Goal: Complete application form

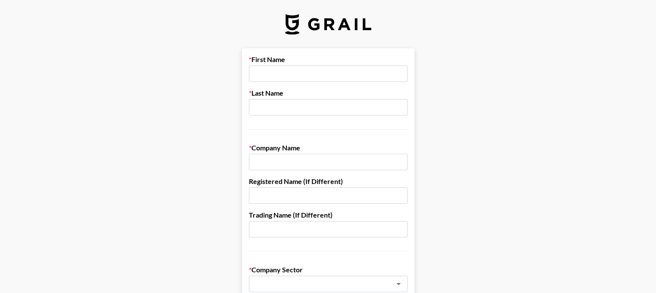
click at [287, 69] on input "text" at bounding box center [328, 74] width 159 height 16
click at [286, 76] on input "text" at bounding box center [328, 74] width 159 height 16
type input "[PERSON_NAME]"
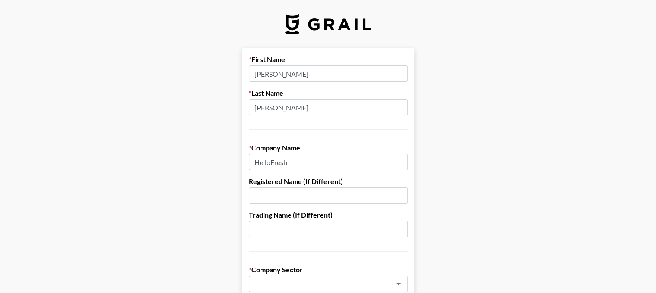
type input "HelloFresh"
click at [311, 196] on input "text" at bounding box center [328, 196] width 159 height 16
drag, startPoint x: 316, startPoint y: 199, endPoint x: 318, endPoint y: 192, distance: 7.6
click at [316, 199] on input "text" at bounding box center [328, 196] width 159 height 16
paste input "Grocery Delivery E-Services USA INC"
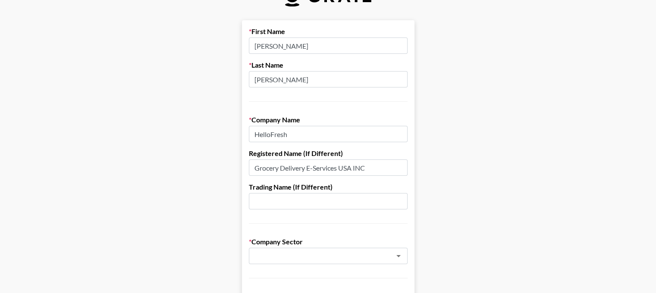
scroll to position [43, 0]
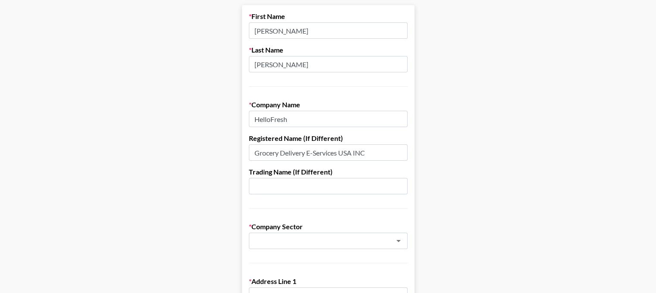
type input "Grocery Delivery E-Services USA INC"
click at [278, 189] on input "text" at bounding box center [328, 186] width 159 height 16
click at [276, 192] on input "text" at bounding box center [328, 186] width 159 height 16
click at [257, 117] on input "HelloFresh" at bounding box center [328, 119] width 159 height 16
click at [301, 119] on input "HelloFresh" at bounding box center [328, 119] width 159 height 16
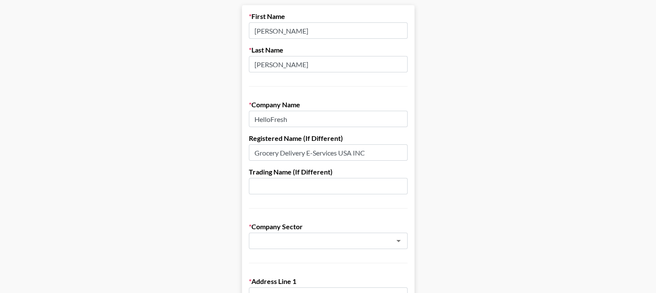
click at [283, 183] on input "text" at bounding box center [328, 186] width 159 height 16
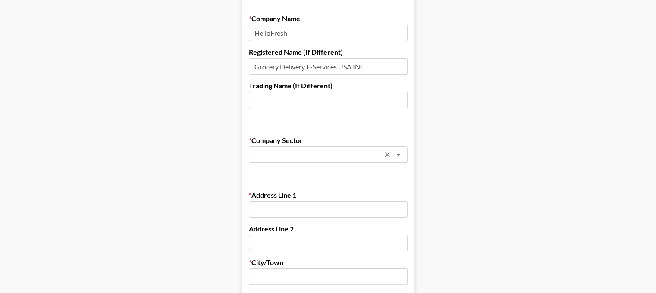
click at [306, 160] on div "​" at bounding box center [328, 155] width 159 height 16
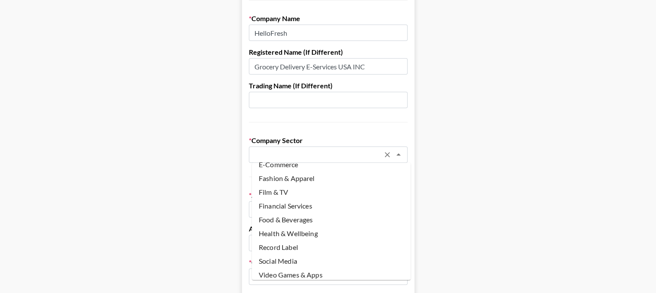
scroll to position [80, 0]
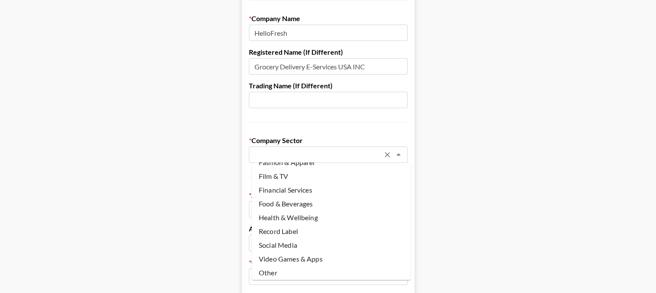
click at [287, 207] on li "Food & Beverages" at bounding box center [331, 204] width 159 height 14
type input "Food & Beverages"
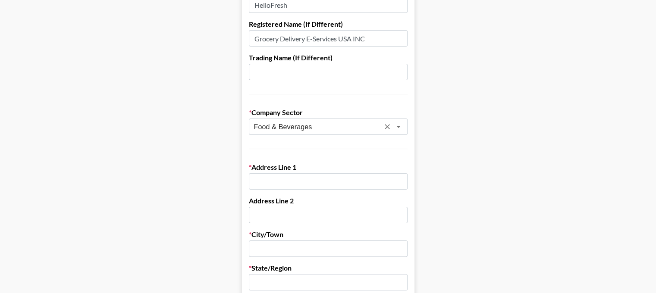
scroll to position [173, 0]
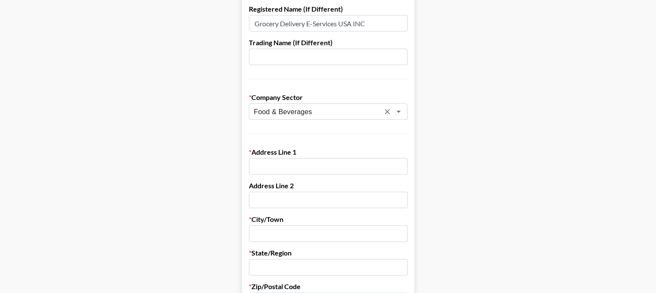
click at [286, 157] on div "Address Line 1" at bounding box center [328, 161] width 159 height 27
click at [304, 168] on input "text" at bounding box center [328, 166] width 159 height 16
click at [286, 162] on input "text" at bounding box center [328, 166] width 159 height 16
paste input "[STREET_ADDRESS]"
type input "[STREET_ADDRESS]"
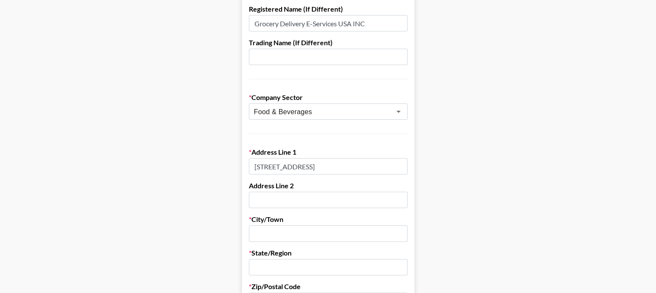
click at [301, 197] on input "text" at bounding box center [328, 200] width 159 height 16
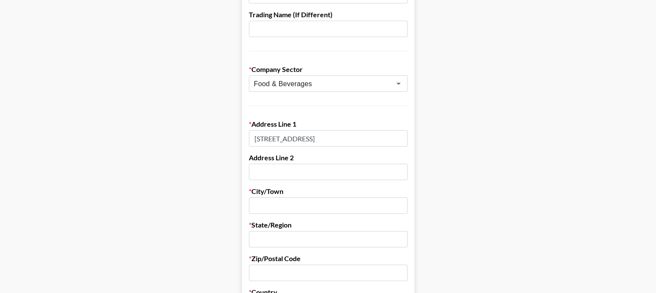
scroll to position [216, 0]
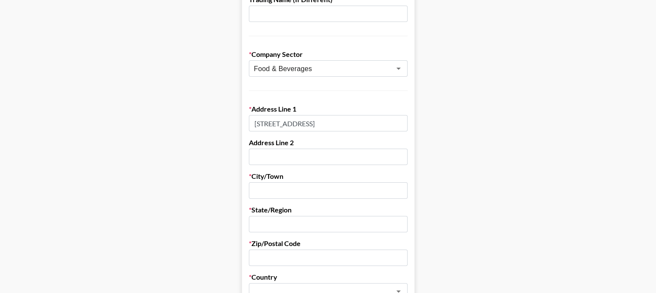
click at [300, 220] on input "text" at bounding box center [328, 224] width 159 height 16
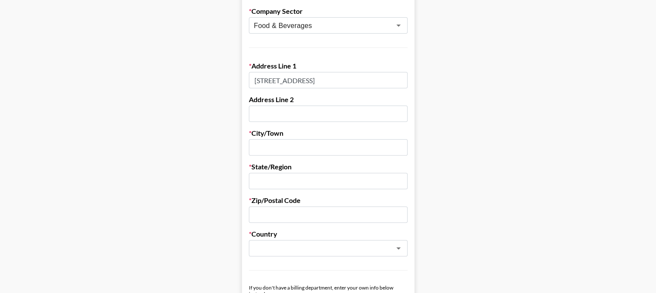
scroll to position [302, 0]
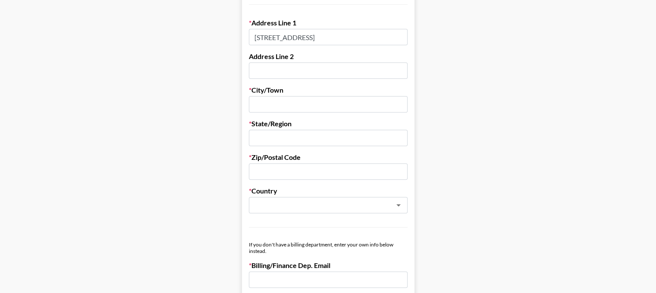
click at [301, 170] on input "text" at bounding box center [328, 171] width 159 height 16
paste input "10005"
type input "10005"
click at [314, 196] on div "Country ​" at bounding box center [328, 200] width 159 height 27
click at [315, 202] on input "text" at bounding box center [317, 206] width 126 height 10
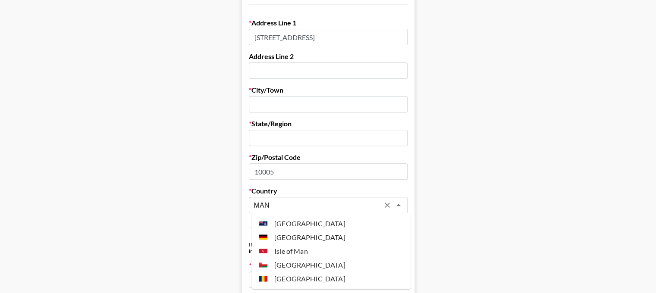
type input "MAN"
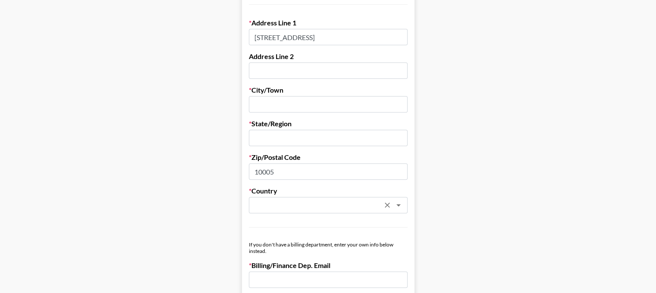
click at [288, 201] on input "text" at bounding box center [317, 206] width 126 height 10
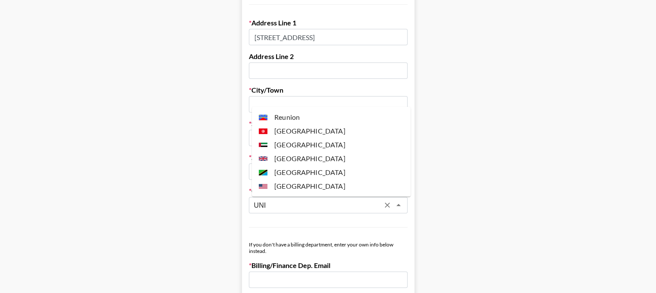
click at [283, 188] on li "[GEOGRAPHIC_DATA]" at bounding box center [331, 186] width 159 height 14
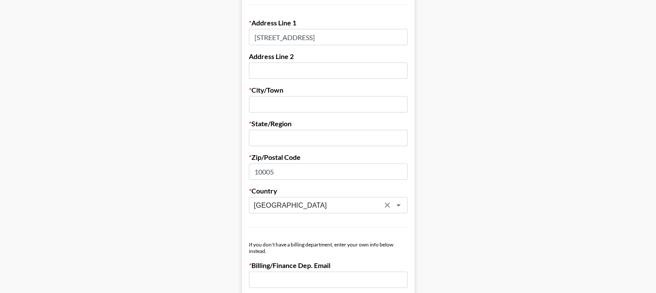
type input "[GEOGRAPHIC_DATA]"
click at [291, 143] on input "text" at bounding box center [328, 138] width 159 height 16
click at [302, 72] on input "text" at bounding box center [328, 71] width 159 height 16
click at [278, 71] on input "text" at bounding box center [328, 71] width 159 height 16
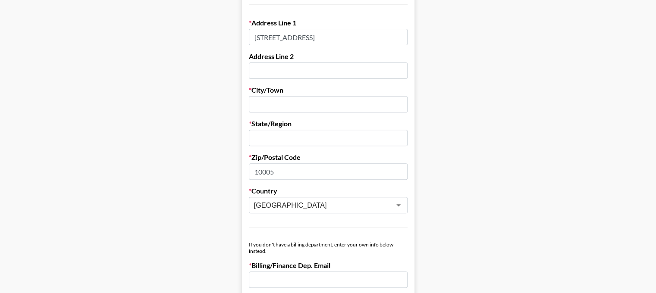
click at [269, 105] on input "text" at bounding box center [328, 104] width 159 height 16
type input "[US_STATE]"
click at [276, 156] on label "Zip/Postal Code" at bounding box center [328, 157] width 159 height 9
click at [272, 139] on input "text" at bounding box center [328, 138] width 159 height 16
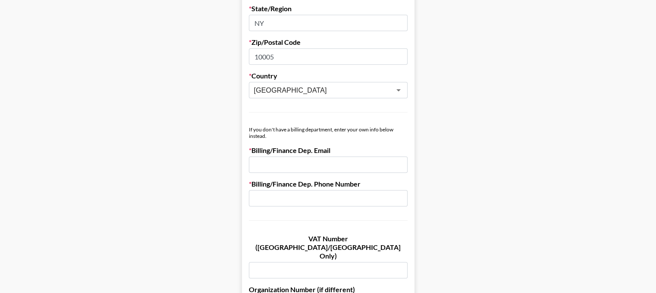
scroll to position [431, 0]
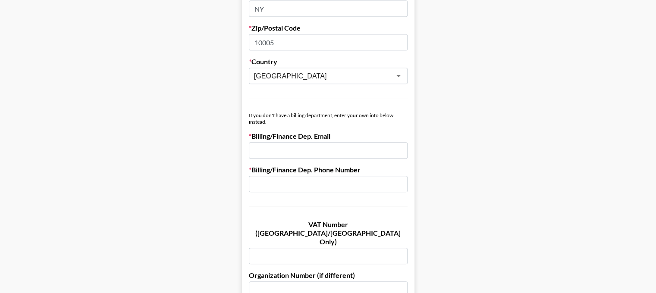
type input "NY"
click at [264, 154] on input "email" at bounding box center [328, 150] width 159 height 16
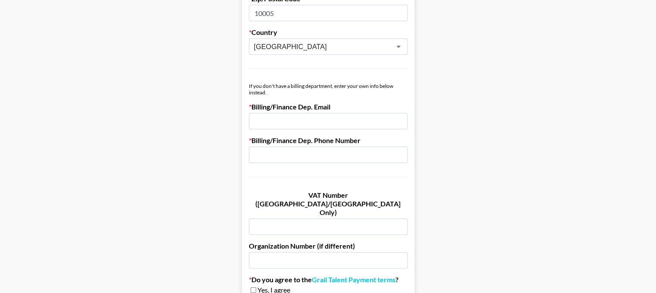
scroll to position [474, 0]
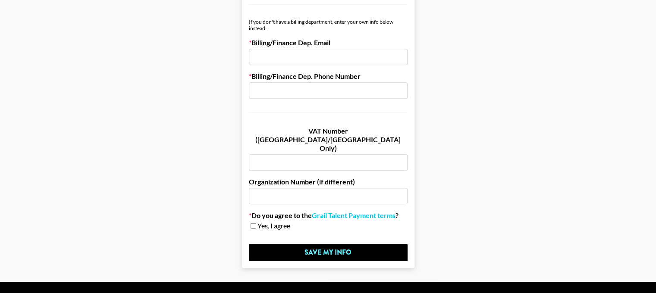
scroll to position [531, 0]
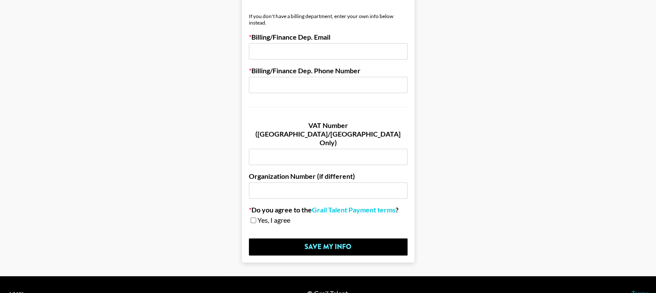
click at [292, 54] on input "email" at bounding box center [328, 51] width 159 height 16
paste input "[STREET_ADDRESS][US_STATE]"
type input "[STREET_ADDRESS][US_STATE]"
click at [266, 91] on input "text" at bounding box center [328, 85] width 159 height 16
type input "N/A"
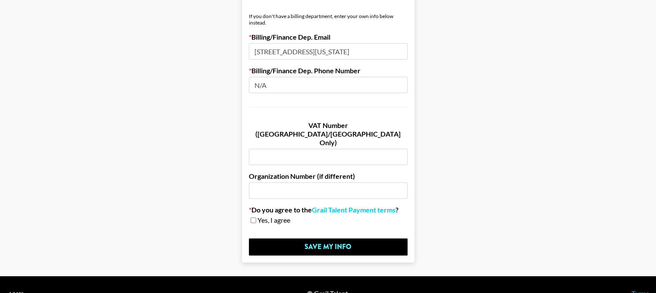
click at [270, 216] on span "Yes, I agree" at bounding box center [274, 220] width 33 height 9
click at [255, 217] on input "checkbox" at bounding box center [254, 220] width 6 height 6
checkbox input "true"
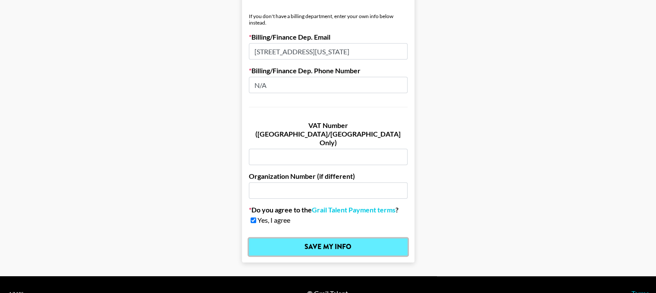
click at [314, 239] on input "Save My Info" at bounding box center [328, 247] width 159 height 17
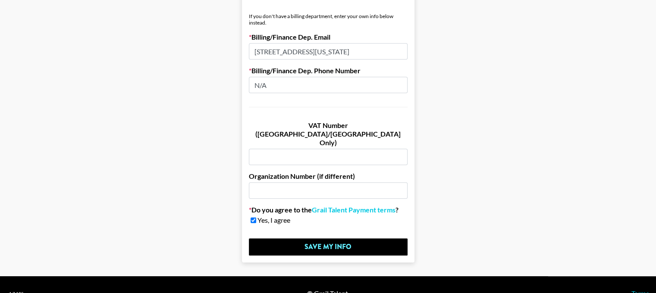
click at [294, 53] on input "[STREET_ADDRESS][US_STATE]" at bounding box center [328, 51] width 159 height 16
click at [298, 49] on input "[STREET_ADDRESS][US_STATE]" at bounding box center [328, 51] width 159 height 16
paste input "[EMAIL_ADDRESS][DOMAIN_NAME]"
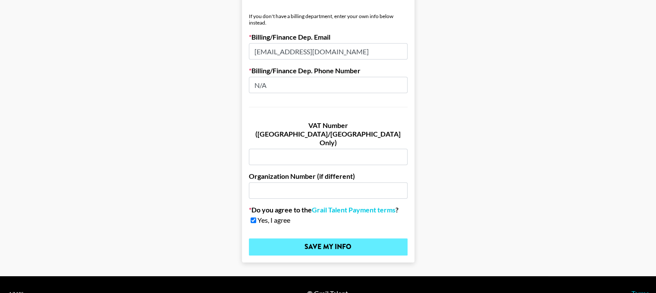
type input "[EMAIL_ADDRESS][DOMAIN_NAME]"
click at [309, 239] on input "Save My Info" at bounding box center [328, 247] width 159 height 17
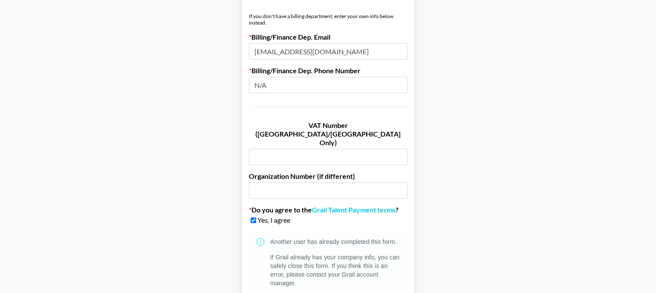
click at [325, 234] on div "Another user has already completed this form. If Grail already has your company…" at bounding box center [335, 266] width 130 height 64
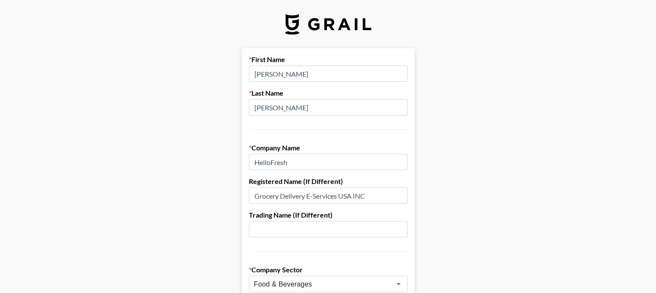
scroll to position [606, 0]
